Goal: Task Accomplishment & Management: Use online tool/utility

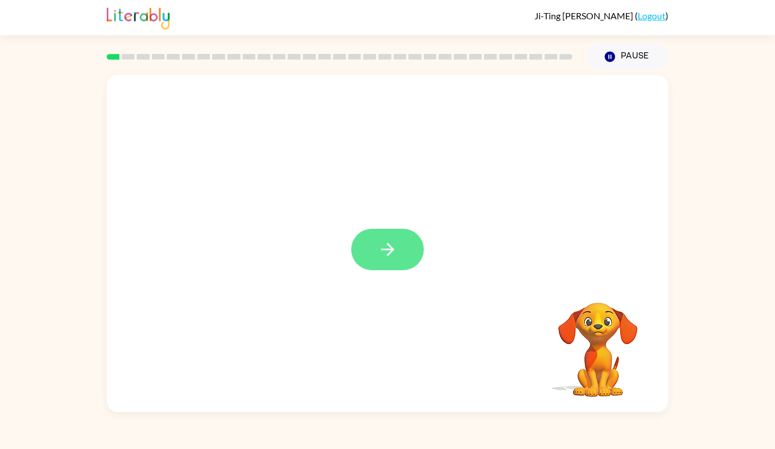
click at [402, 229] on button "button" at bounding box center [387, 249] width 73 height 41
click at [418, 234] on div at bounding box center [360, 223] width 485 height 45
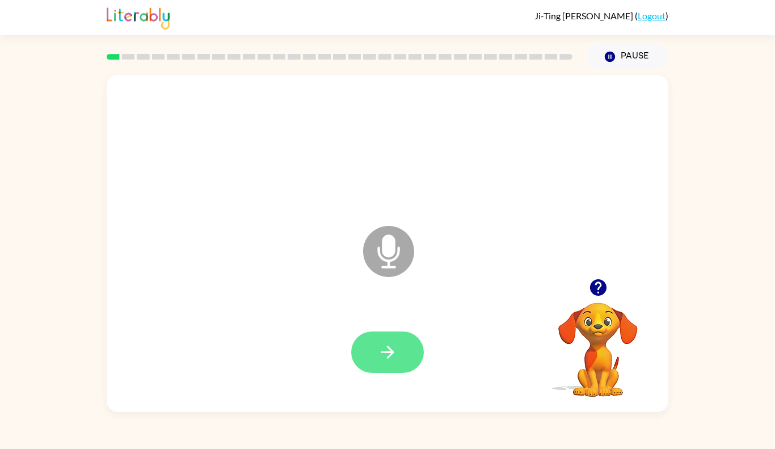
click at [401, 357] on button "button" at bounding box center [387, 351] width 73 height 41
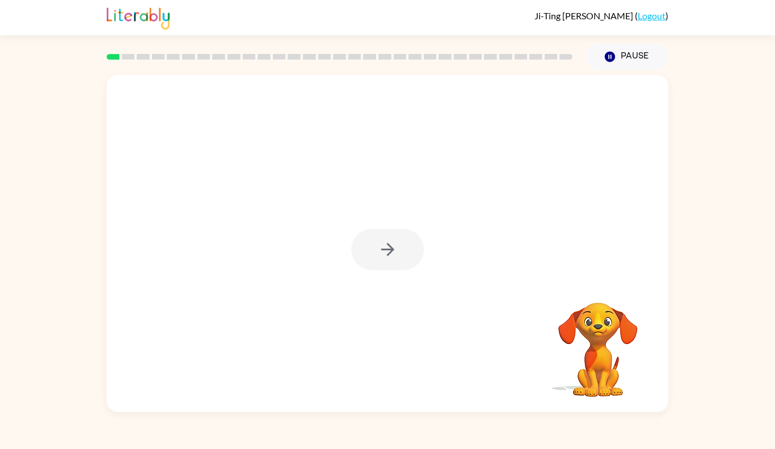
click at [388, 229] on div at bounding box center [387, 249] width 73 height 41
click at [399, 243] on div at bounding box center [387, 249] width 73 height 41
click at [396, 243] on div at bounding box center [387, 249] width 73 height 41
click at [388, 246] on div at bounding box center [387, 249] width 73 height 41
click at [376, 260] on div at bounding box center [387, 249] width 73 height 41
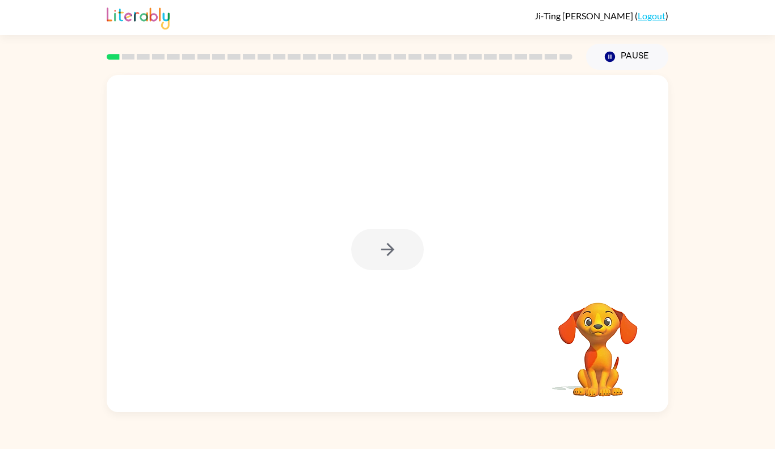
click at [377, 275] on div at bounding box center [388, 243] width 562 height 337
click at [383, 267] on div at bounding box center [387, 249] width 73 height 41
click at [380, 260] on div at bounding box center [387, 249] width 73 height 41
click at [392, 260] on div at bounding box center [387, 249] width 73 height 41
click at [399, 258] on div at bounding box center [387, 249] width 73 height 41
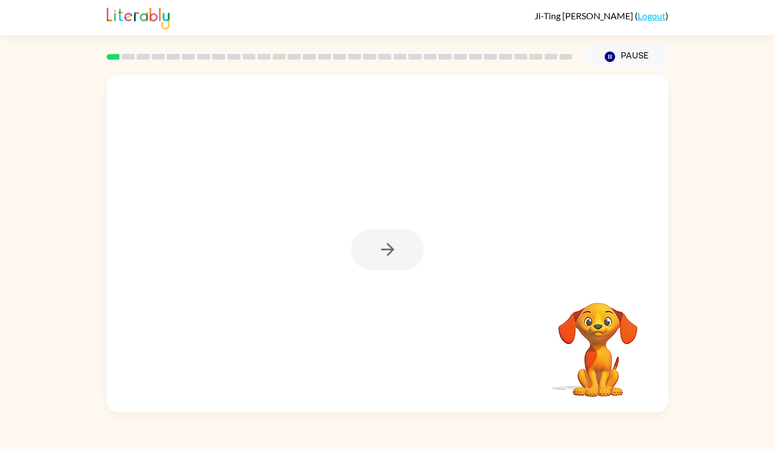
click at [390, 271] on div at bounding box center [388, 243] width 562 height 337
click at [381, 285] on div at bounding box center [388, 243] width 562 height 337
click at [383, 271] on div at bounding box center [388, 243] width 562 height 337
click at [359, 260] on div at bounding box center [387, 249] width 73 height 41
click at [388, 241] on div at bounding box center [387, 249] width 73 height 41
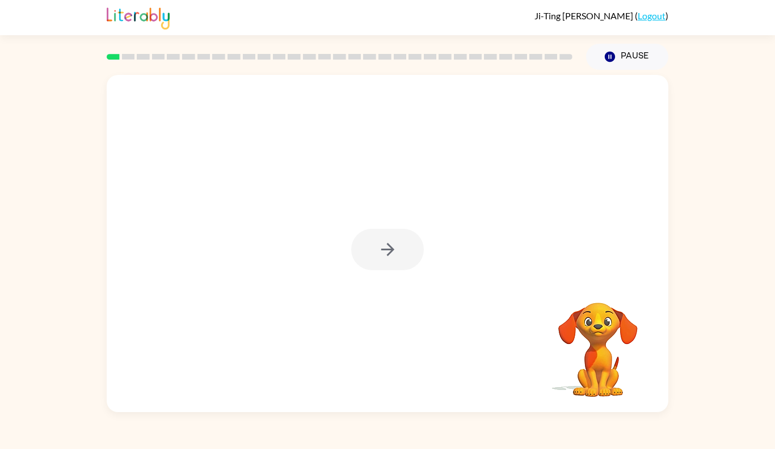
click at [451, 234] on div at bounding box center [388, 243] width 562 height 337
click at [430, 246] on div at bounding box center [388, 243] width 562 height 337
click at [418, 263] on div at bounding box center [387, 249] width 73 height 41
click at [409, 258] on div at bounding box center [387, 249] width 73 height 41
click at [418, 246] on div at bounding box center [387, 249] width 73 height 41
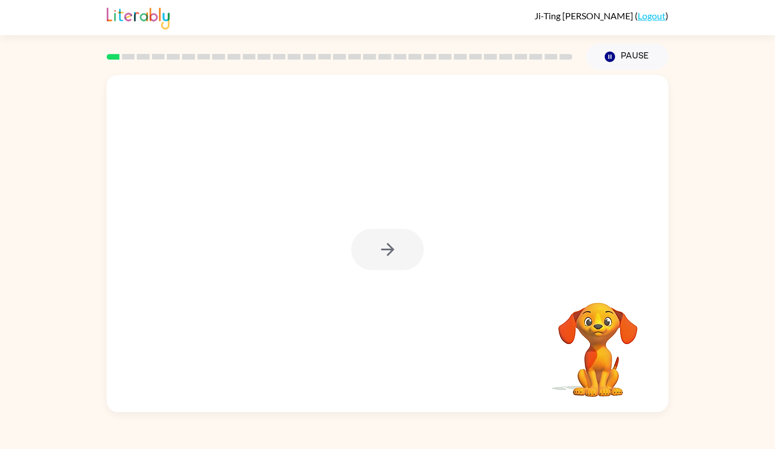
click at [419, 252] on div at bounding box center [387, 249] width 73 height 41
click at [425, 246] on div at bounding box center [388, 243] width 562 height 337
click at [431, 241] on div at bounding box center [388, 243] width 562 height 337
click at [431, 238] on div at bounding box center [388, 243] width 562 height 337
click at [430, 230] on div at bounding box center [388, 243] width 562 height 337
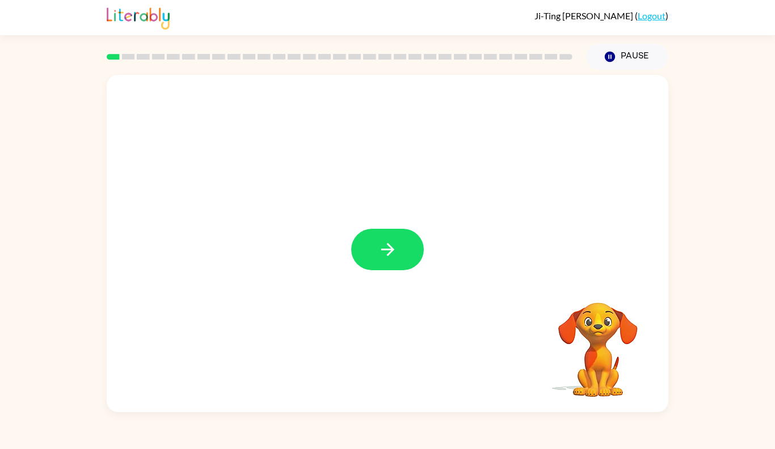
click at [419, 234] on div at bounding box center [387, 249] width 73 height 41
click at [418, 231] on div at bounding box center [387, 249] width 73 height 41
click at [410, 237] on button "button" at bounding box center [387, 249] width 73 height 41
click at [407, 242] on div at bounding box center [360, 223] width 485 height 45
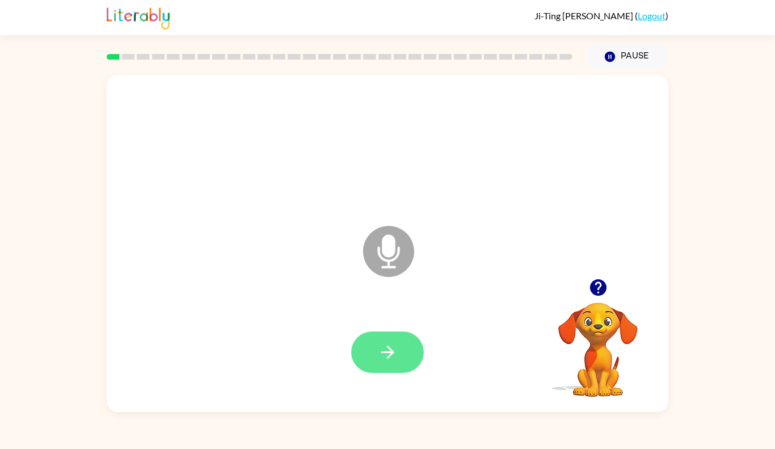
click at [388, 331] on button "button" at bounding box center [387, 351] width 73 height 41
click at [395, 246] on icon at bounding box center [388, 251] width 51 height 51
click at [402, 252] on icon at bounding box center [388, 251] width 51 height 51
click at [407, 340] on button "button" at bounding box center [387, 351] width 73 height 41
click at [390, 349] on icon "button" at bounding box center [387, 352] width 13 height 13
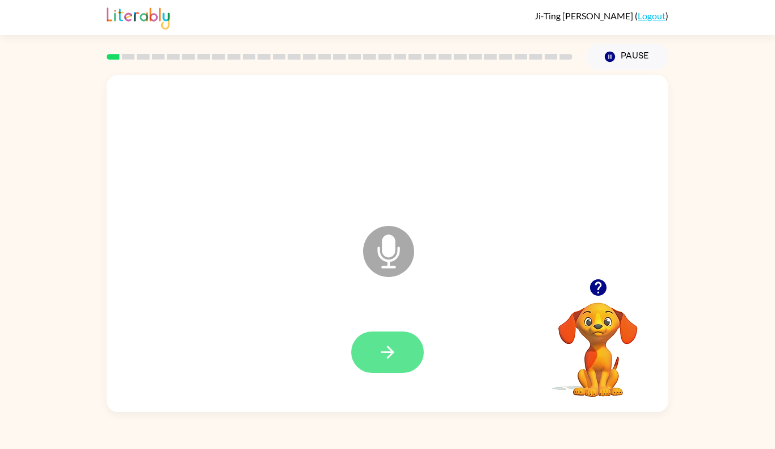
click at [393, 340] on button "button" at bounding box center [387, 351] width 73 height 41
